Goal: Information Seeking & Learning: Learn about a topic

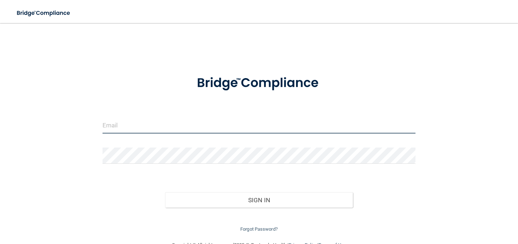
click at [125, 130] on input "email" at bounding box center [258, 125] width 313 height 16
type input "[PERSON_NAME][EMAIL_ADDRESS][PERSON_NAME][DOMAIN_NAME]"
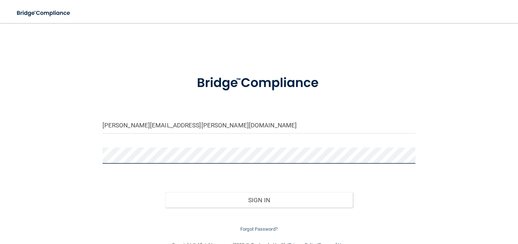
click at [165, 192] on button "Sign In" at bounding box center [259, 200] width 188 height 16
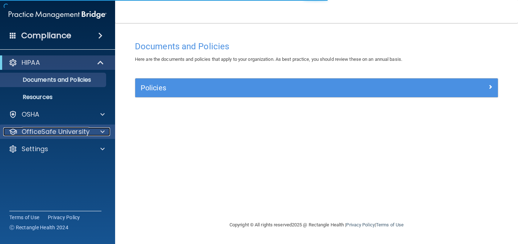
click at [51, 131] on p "OfficeSafe University" at bounding box center [56, 131] width 68 height 9
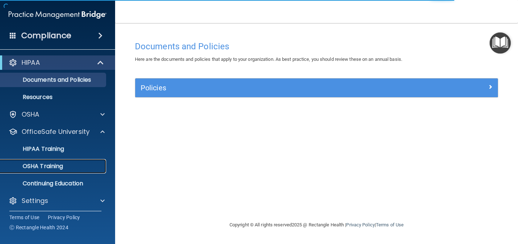
click at [58, 165] on p "OSHA Training" at bounding box center [34, 165] width 58 height 7
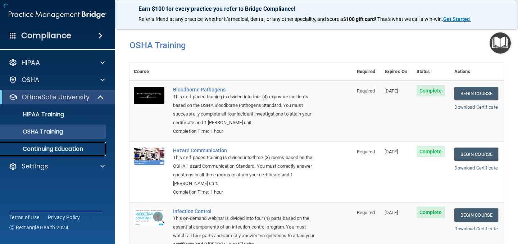
click at [62, 150] on p "Continuing Education" at bounding box center [54, 148] width 98 height 7
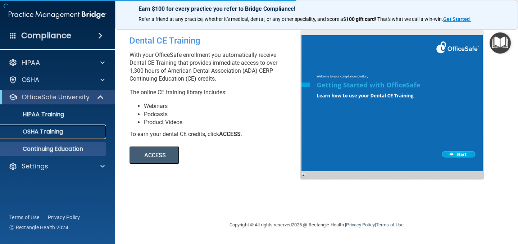
click at [56, 134] on p "OSHA Training" at bounding box center [34, 131] width 58 height 7
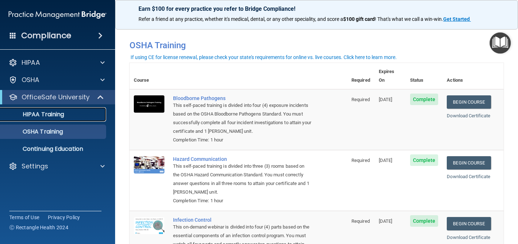
click at [49, 115] on p "HIPAA Training" at bounding box center [34, 114] width 59 height 7
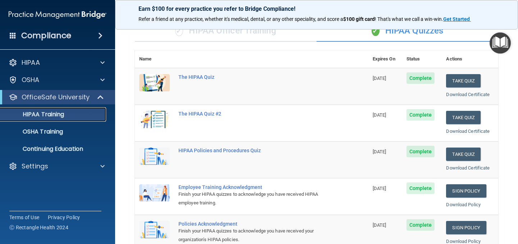
scroll to position [12, 0]
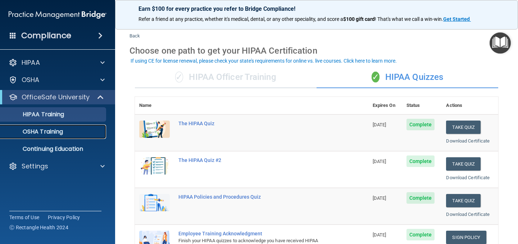
click at [73, 128] on div "OSHA Training" at bounding box center [54, 131] width 98 height 7
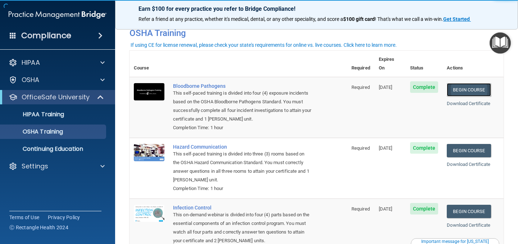
click at [467, 83] on link "Begin Course" at bounding box center [468, 89] width 44 height 13
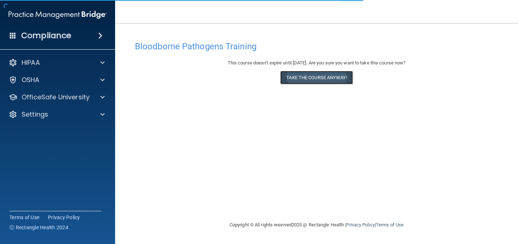
click at [328, 79] on button "Take the course anyway!" at bounding box center [316, 77] width 72 height 13
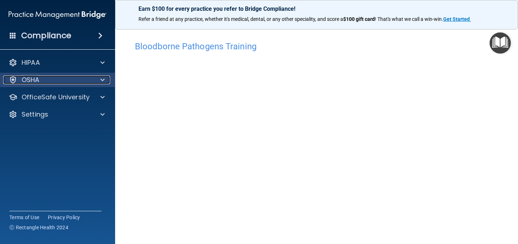
click at [91, 84] on div "OSHA" at bounding box center [47, 79] width 89 height 9
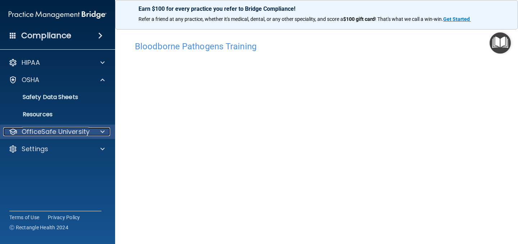
click at [46, 135] on p "OfficeSafe University" at bounding box center [56, 131] width 68 height 9
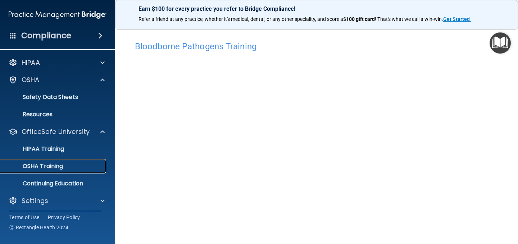
click at [54, 164] on p "OSHA Training" at bounding box center [34, 165] width 58 height 7
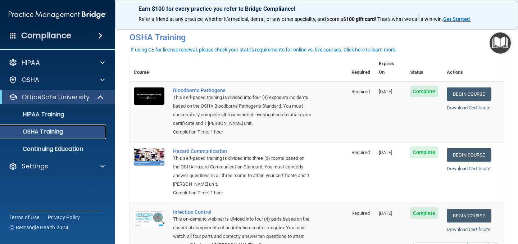
scroll to position [7, 0]
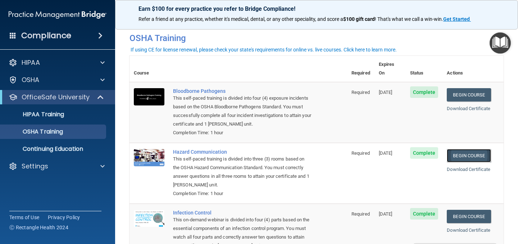
click at [475, 149] on link "Begin Course" at bounding box center [468, 155] width 44 height 13
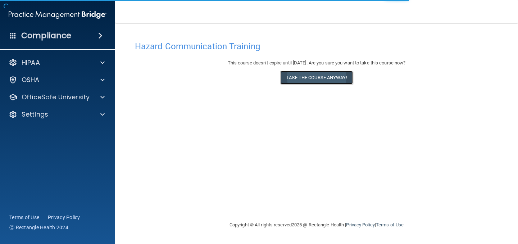
click at [330, 78] on button "Take the course anyway!" at bounding box center [316, 77] width 72 height 13
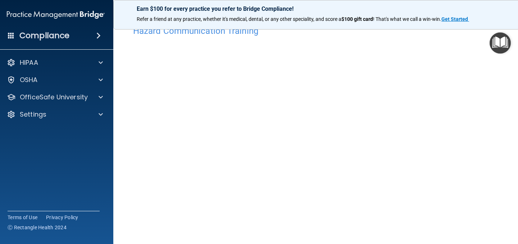
scroll to position [14, 0]
click at [502, 43] on img "Open Resource Center" at bounding box center [499, 42] width 21 height 21
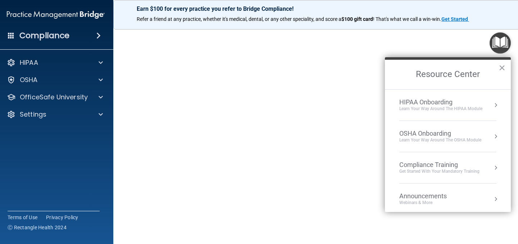
scroll to position [55, 0]
click at [508, 68] on h2 "Resource Center" at bounding box center [448, 74] width 126 height 29
click at [498, 67] on button "×" at bounding box center [501, 68] width 7 height 12
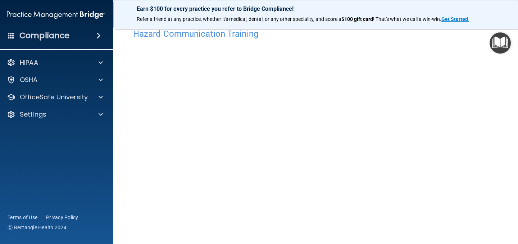
scroll to position [0, 0]
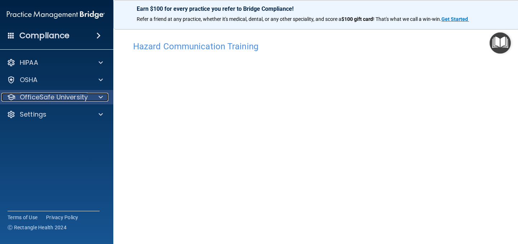
click at [100, 97] on span at bounding box center [101, 97] width 4 height 9
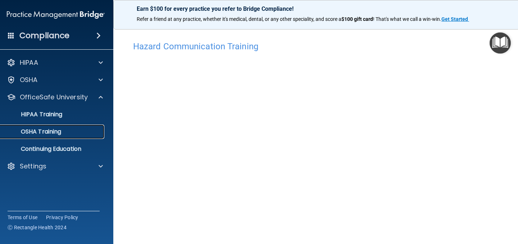
click at [87, 126] on link "OSHA Training" at bounding box center [47, 131] width 113 height 14
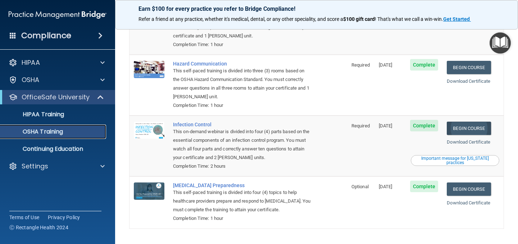
scroll to position [96, 0]
click at [475, 184] on link "Begin Course" at bounding box center [468, 188] width 44 height 13
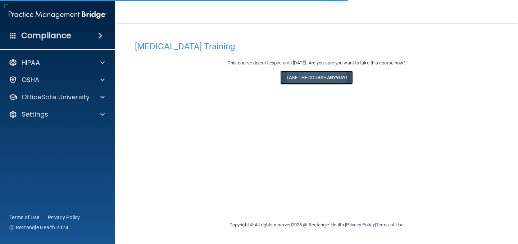
click at [319, 80] on button "Take the course anyway!" at bounding box center [316, 77] width 72 height 13
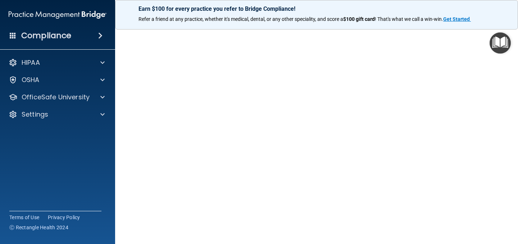
scroll to position [31, 0]
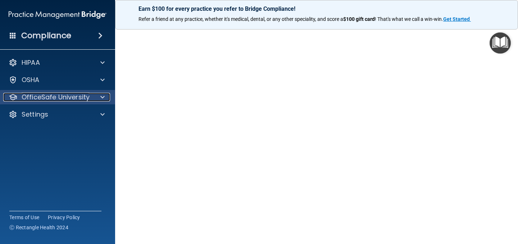
click at [80, 99] on p "OfficeSafe University" at bounding box center [56, 97] width 68 height 9
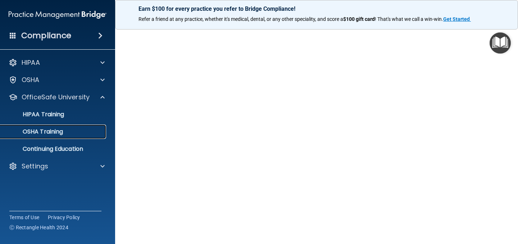
click at [60, 133] on p "OSHA Training" at bounding box center [34, 131] width 58 height 7
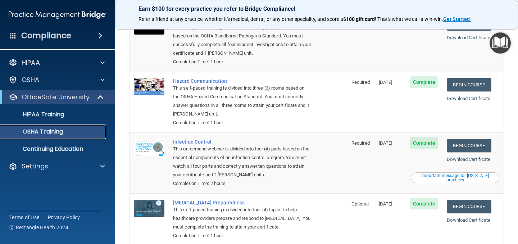
scroll to position [79, 0]
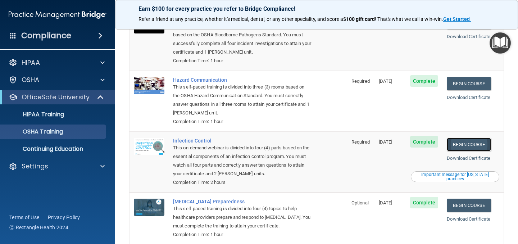
click at [478, 138] on link "Begin Course" at bounding box center [468, 144] width 44 height 13
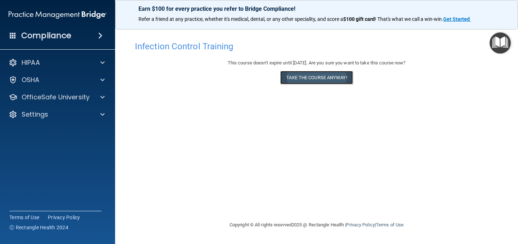
click at [302, 78] on button "Take the course anyway!" at bounding box center [316, 77] width 72 height 13
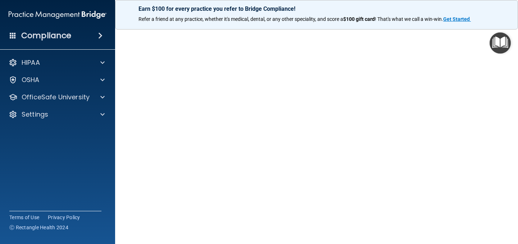
scroll to position [33, 0]
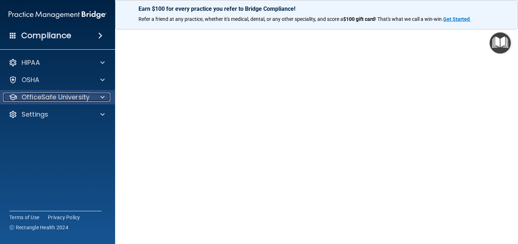
click at [53, 93] on p "OfficeSafe University" at bounding box center [56, 97] width 68 height 9
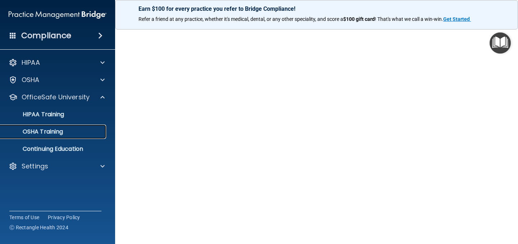
click at [50, 134] on p "OSHA Training" at bounding box center [34, 131] width 58 height 7
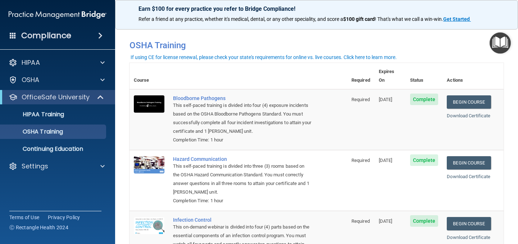
click at [61, 122] on ul "HIPAA Training OSHA Training Continuing Education" at bounding box center [58, 130] width 130 height 52
click at [63, 116] on p "HIPAA Training" at bounding box center [34, 114] width 59 height 7
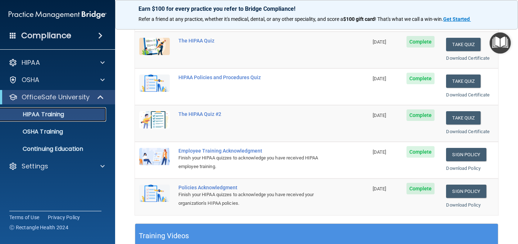
scroll to position [96, 0]
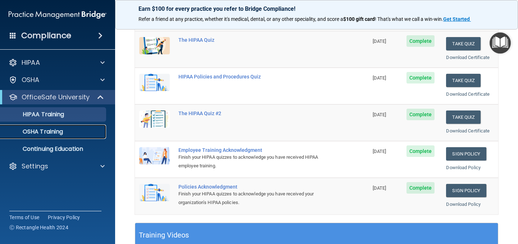
click at [85, 130] on div "OSHA Training" at bounding box center [54, 131] width 98 height 7
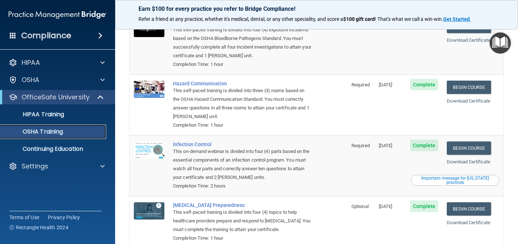
scroll to position [81, 0]
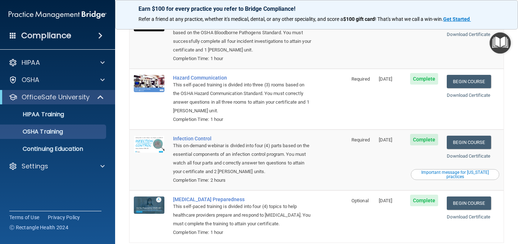
click at [482, 170] on div "Important message for [US_STATE] practices" at bounding box center [455, 174] width 86 height 9
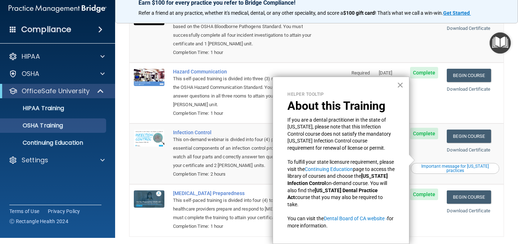
click at [398, 86] on button "×" at bounding box center [400, 85] width 7 height 12
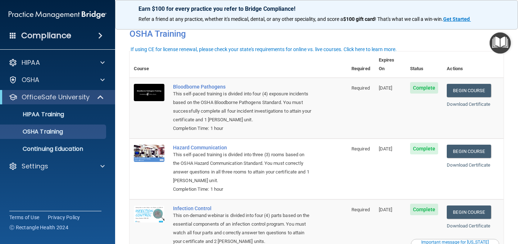
scroll to position [0, 0]
